Goal: Transaction & Acquisition: Subscribe to service/newsletter

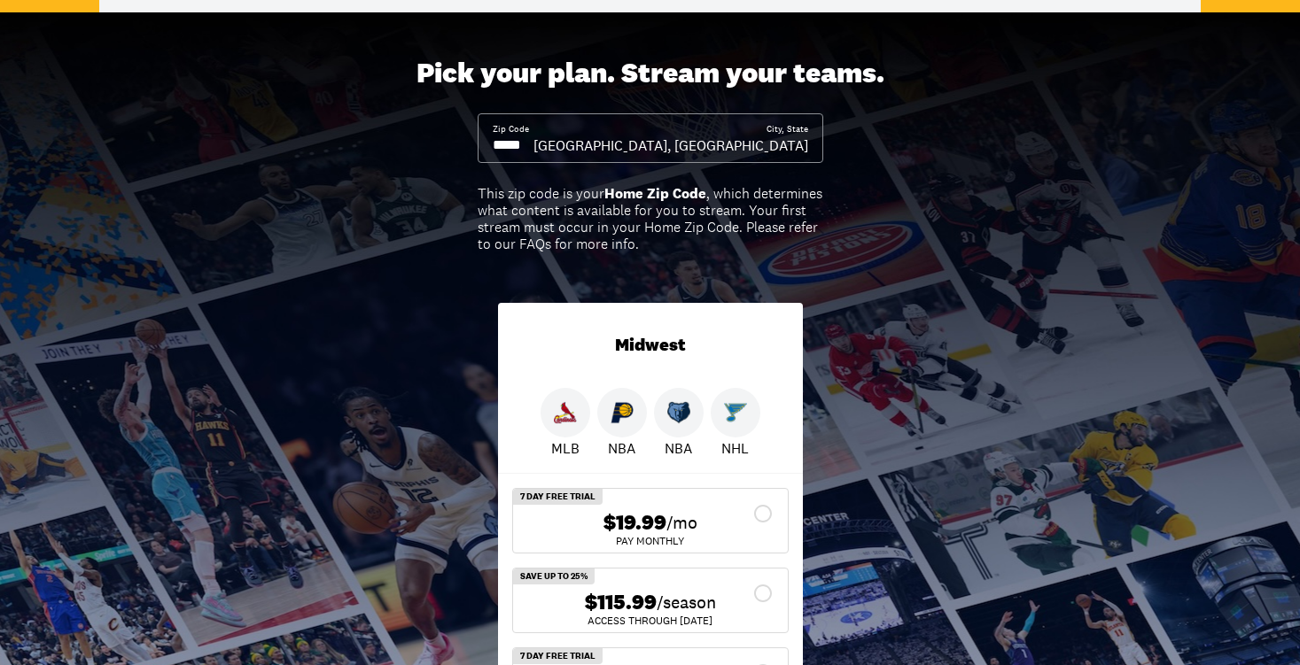
scroll to position [214, 0]
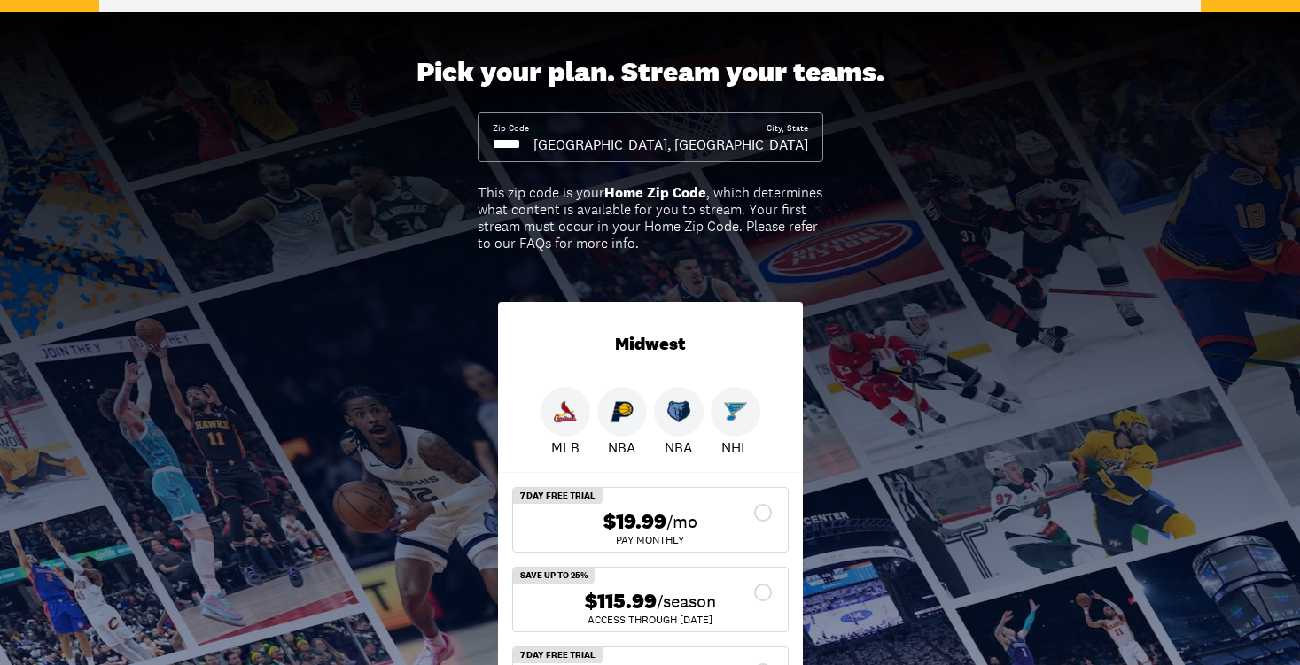
click at [533, 141] on input at bounding box center [513, 144] width 41 height 19
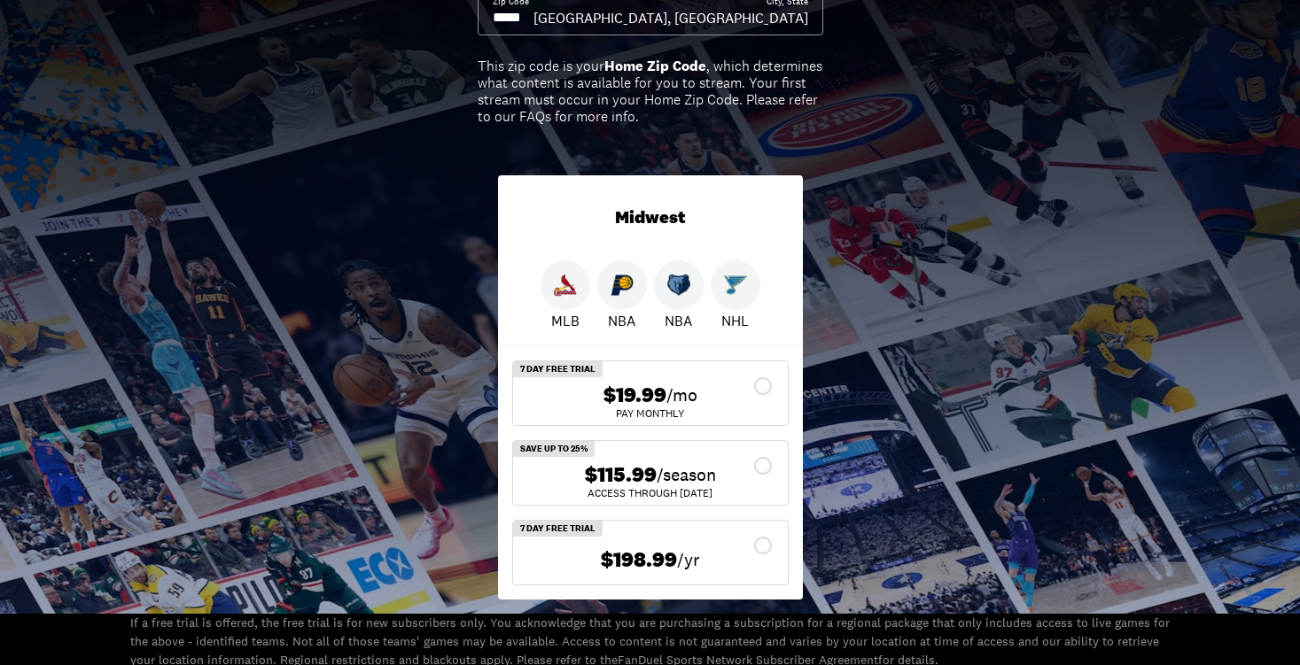
scroll to position [343, 0]
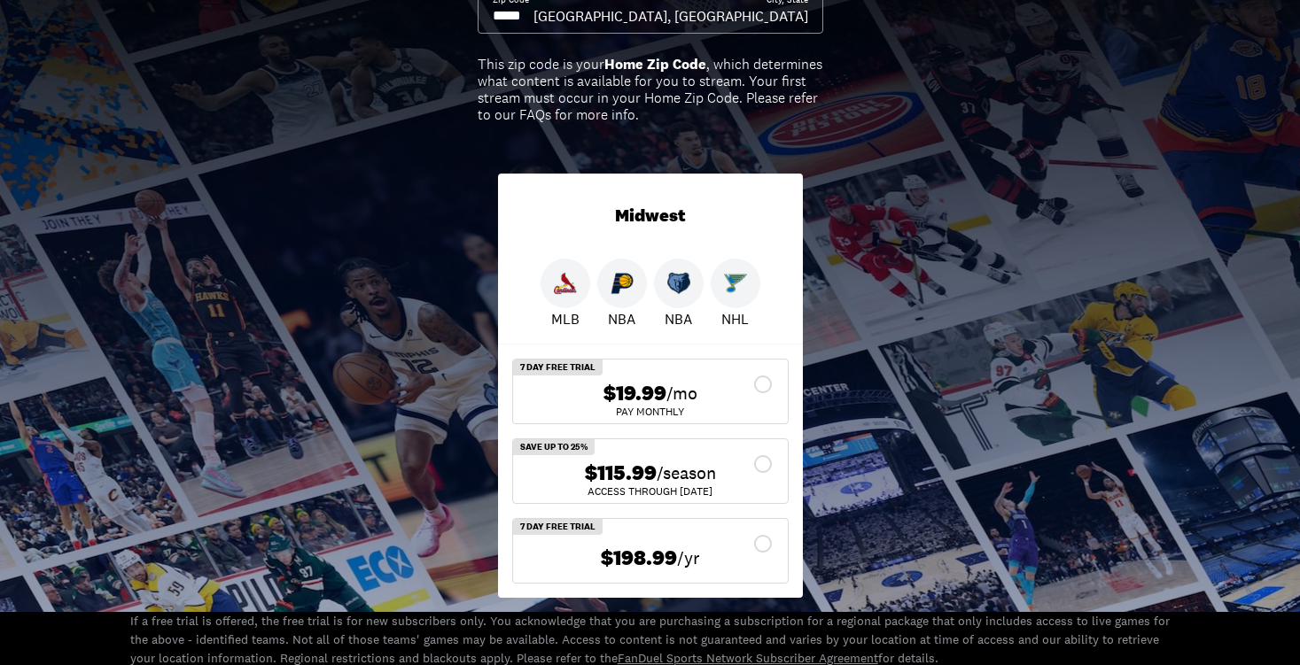
type input "*****"
click at [681, 296] on div at bounding box center [679, 284] width 50 height 50
click at [614, 297] on div at bounding box center [622, 284] width 50 height 50
click at [564, 293] on img at bounding box center [565, 283] width 23 height 23
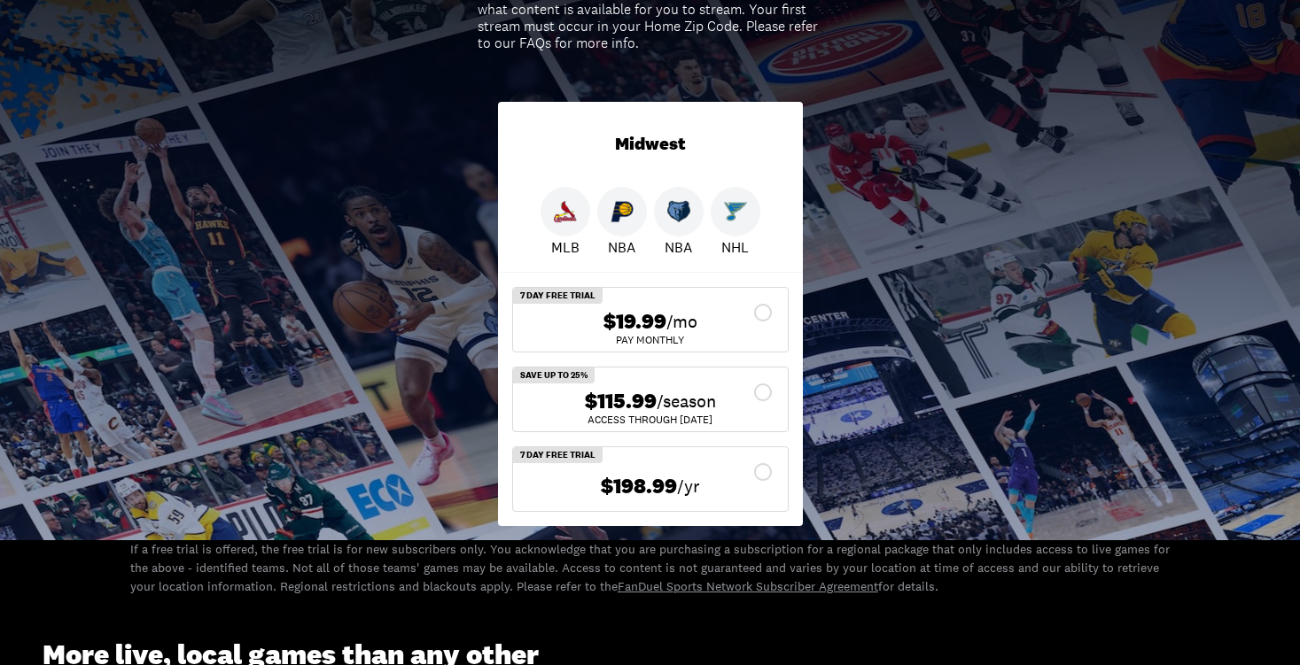
scroll to position [416, 0]
